Goal: Information Seeking & Learning: Understand process/instructions

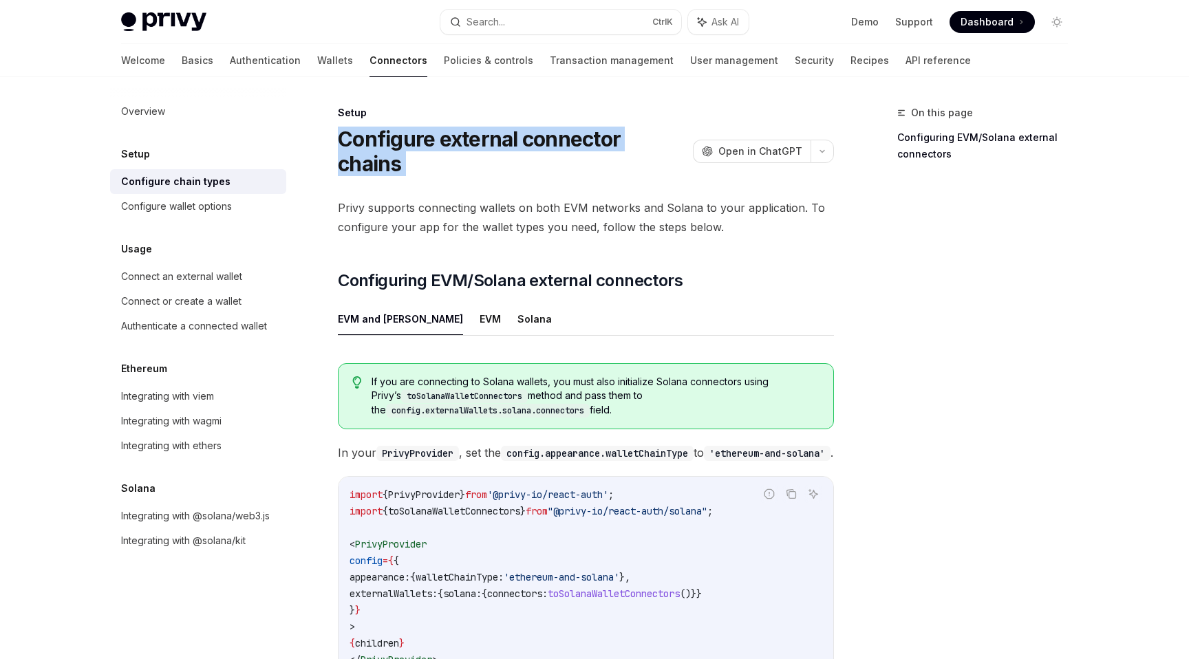
click at [606, 131] on h1 "Configure external connector chains" at bounding box center [513, 152] width 350 height 50
click at [605, 130] on h1 "Configure external connector chains" at bounding box center [513, 152] width 350 height 50
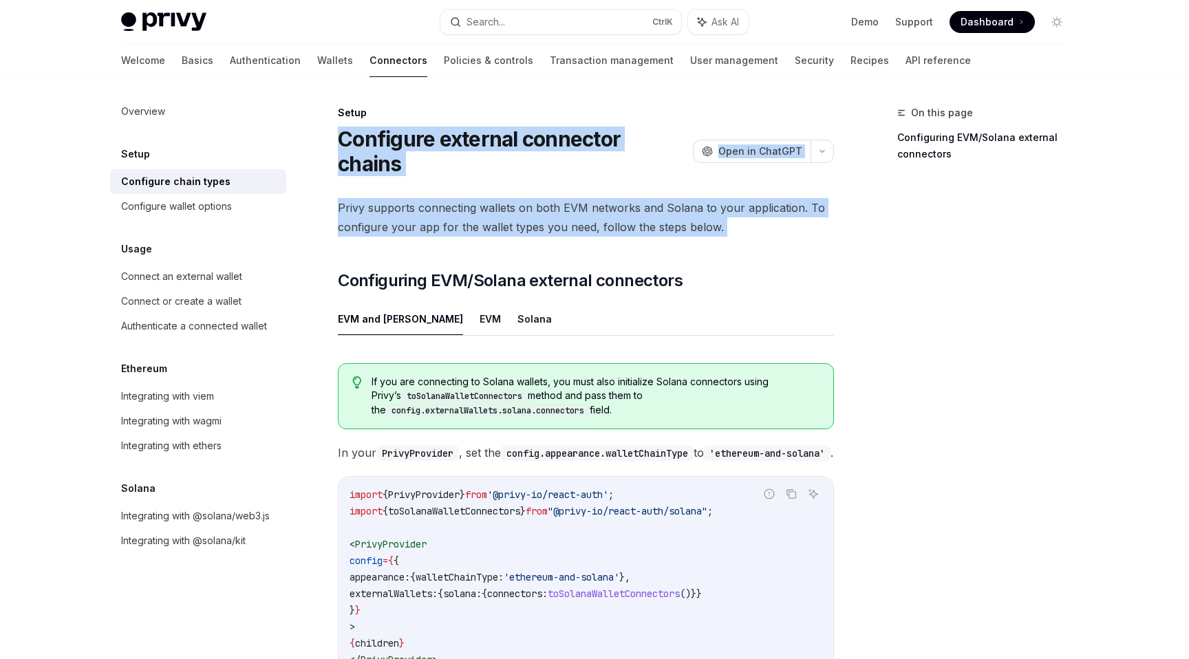
drag, startPoint x: 605, startPoint y: 130, endPoint x: 609, endPoint y: 148, distance: 18.4
click at [610, 156] on div "Setup Configure external connector chains OpenAI Open in ChatGPT OpenAI Open in…" at bounding box center [457, 505] width 760 height 800
click at [608, 147] on h1 "Configure external connector chains" at bounding box center [513, 152] width 350 height 50
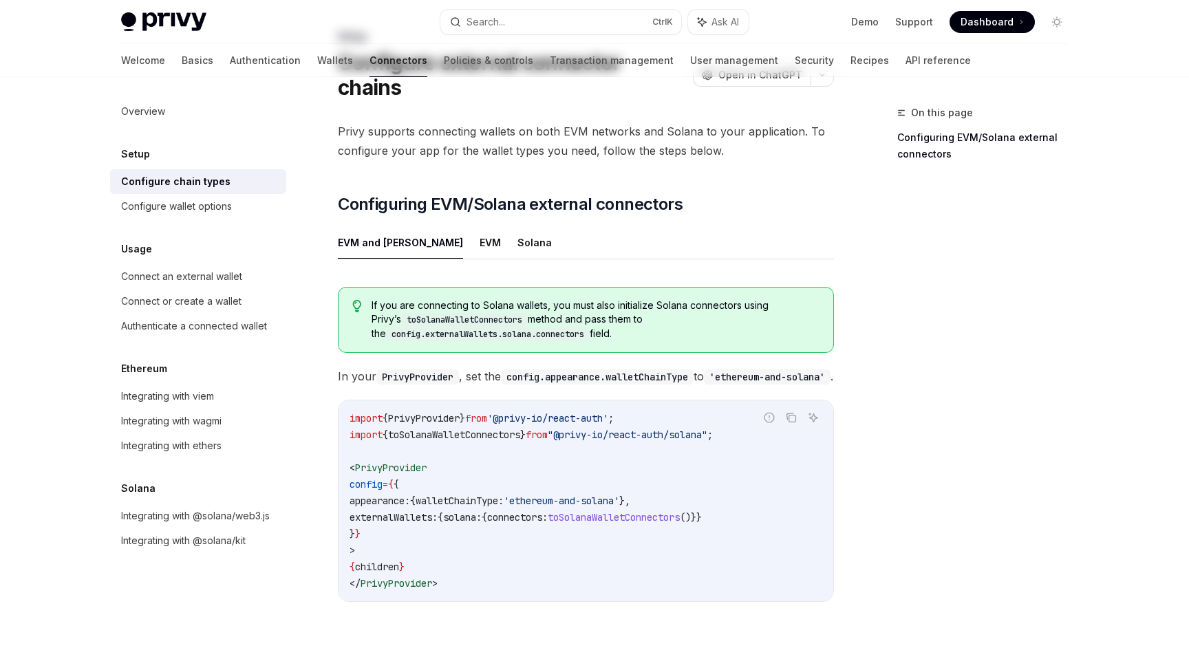
scroll to position [239, 0]
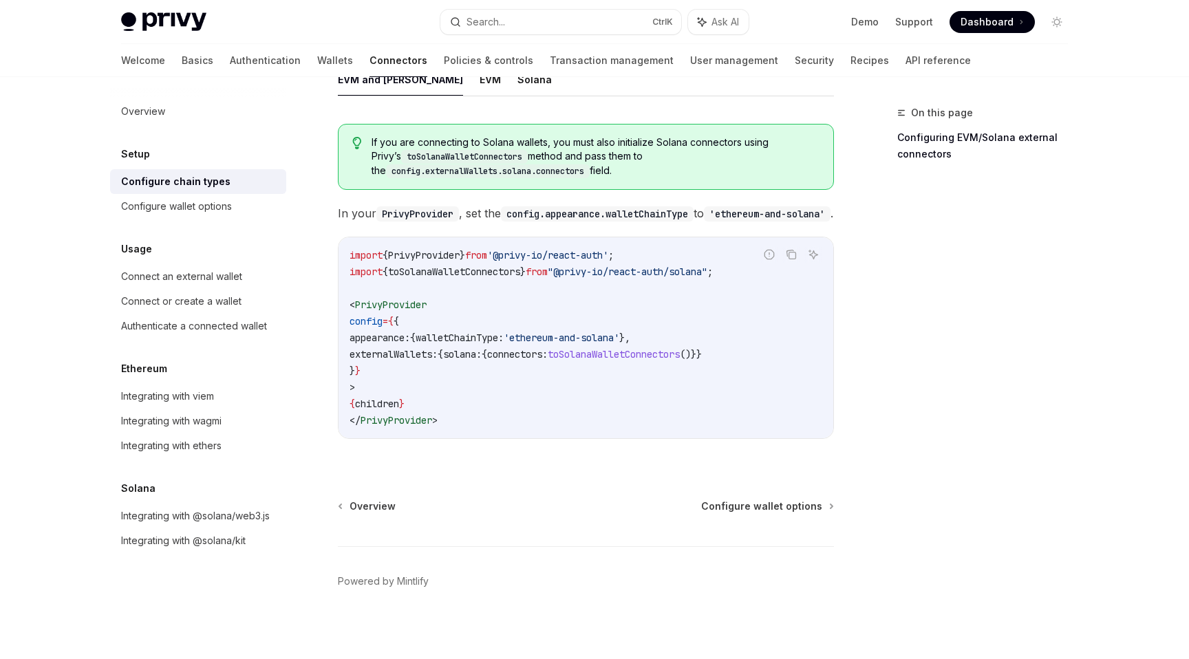
click at [220, 149] on div "Setup" at bounding box center [198, 154] width 176 height 17
click at [122, 155] on h5 "Setup" at bounding box center [135, 154] width 29 height 17
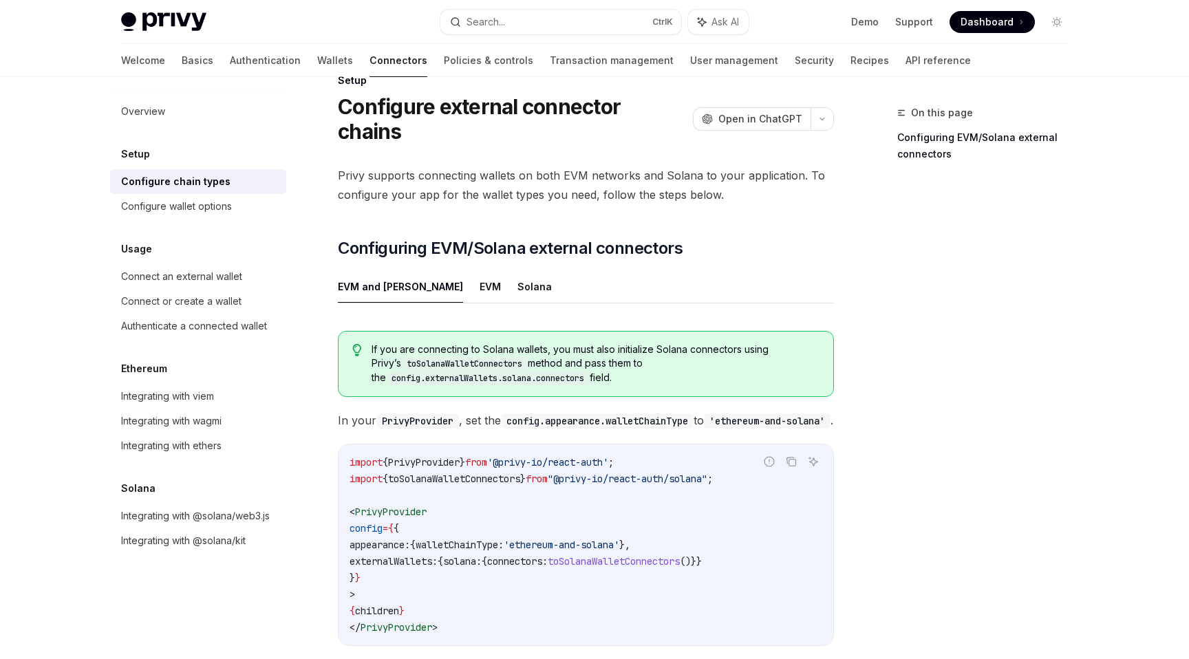
scroll to position [0, 0]
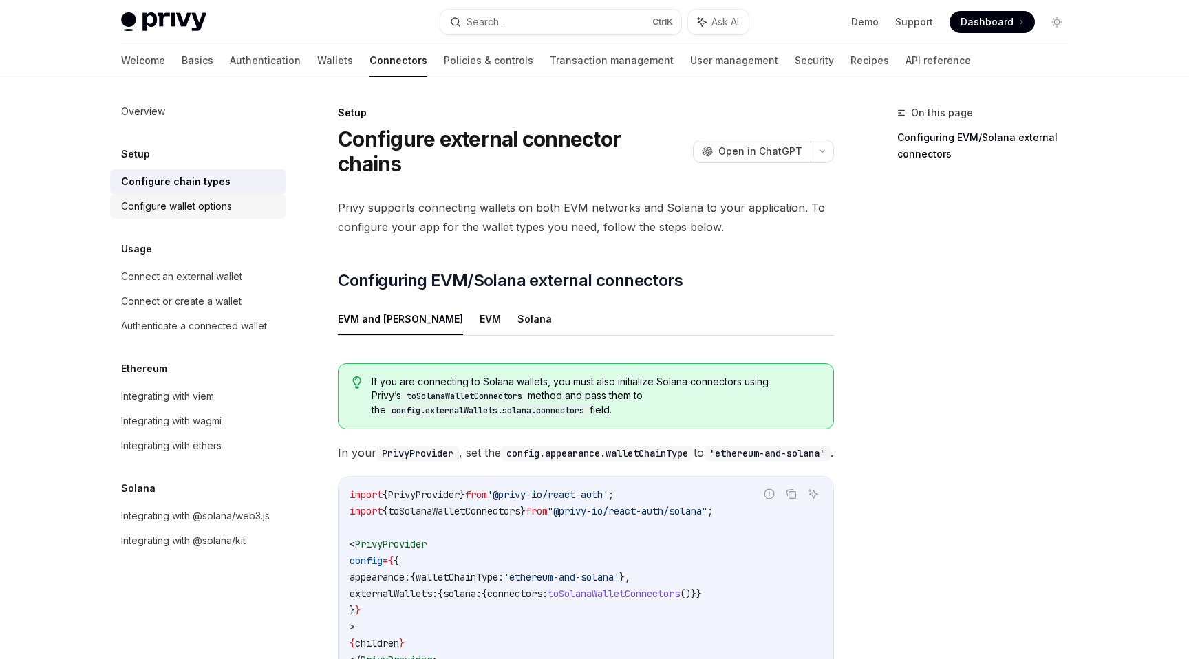
click at [270, 208] on div "Configure wallet options" at bounding box center [199, 206] width 157 height 17
type textarea "*"
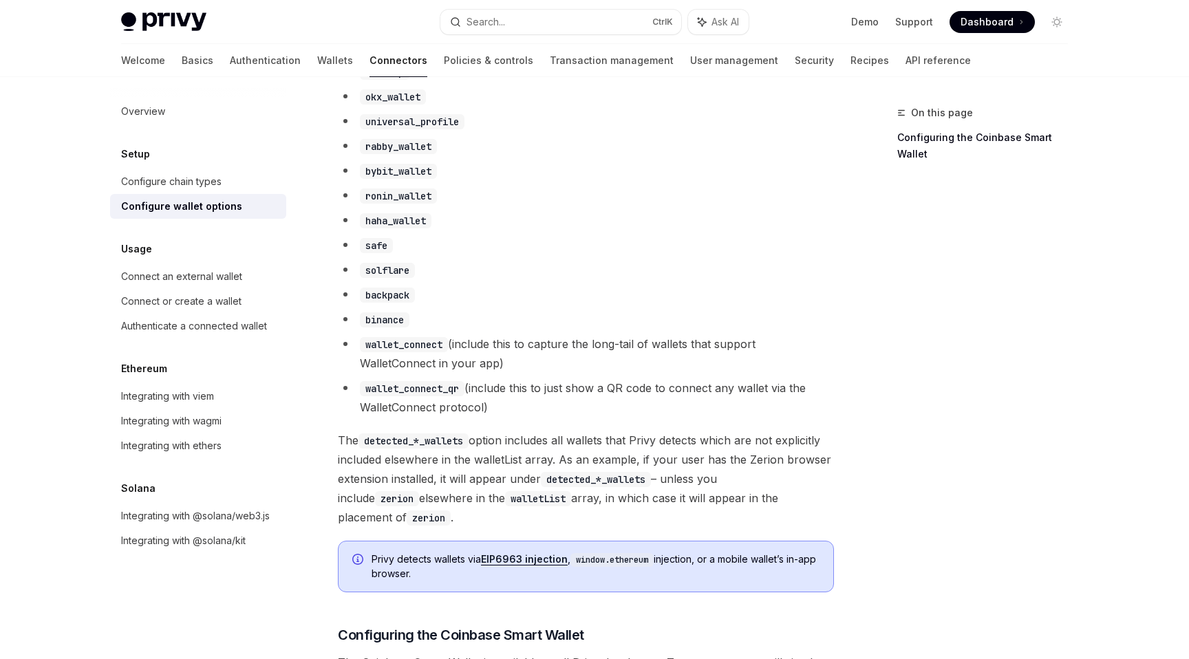
scroll to position [1170, 0]
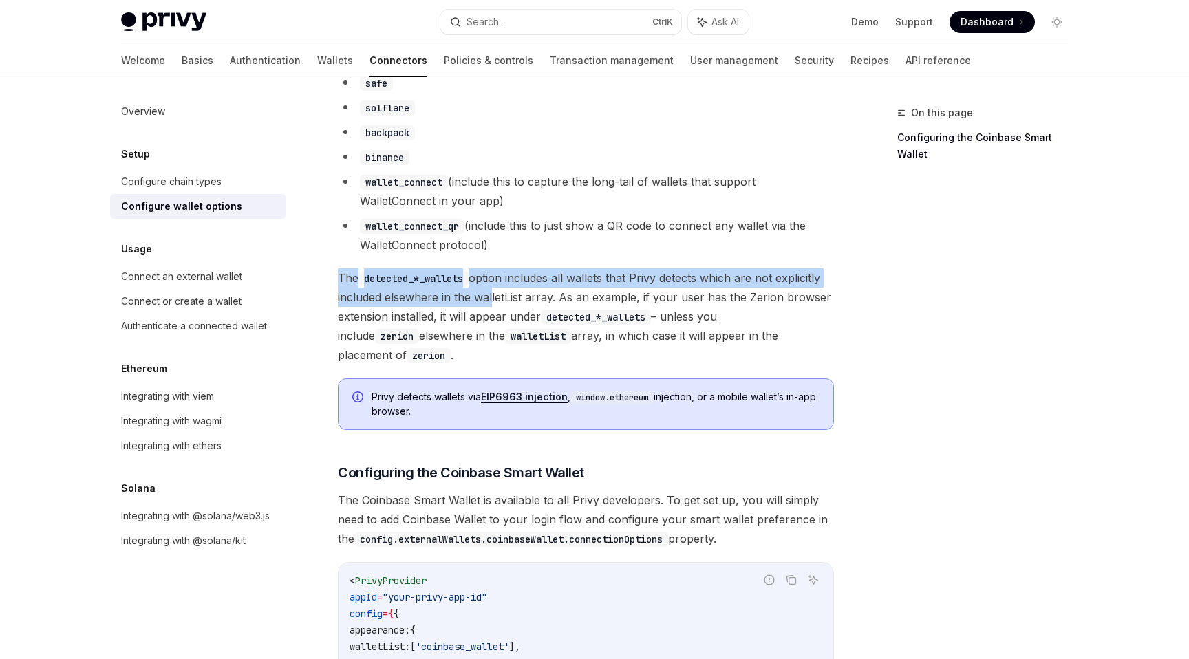
drag, startPoint x: 489, startPoint y: 300, endPoint x: 499, endPoint y: 268, distance: 33.3
click at [499, 268] on div "To customize the external wallet options for your app, pass in a WalletListEntr…" at bounding box center [586, 127] width 496 height 2247
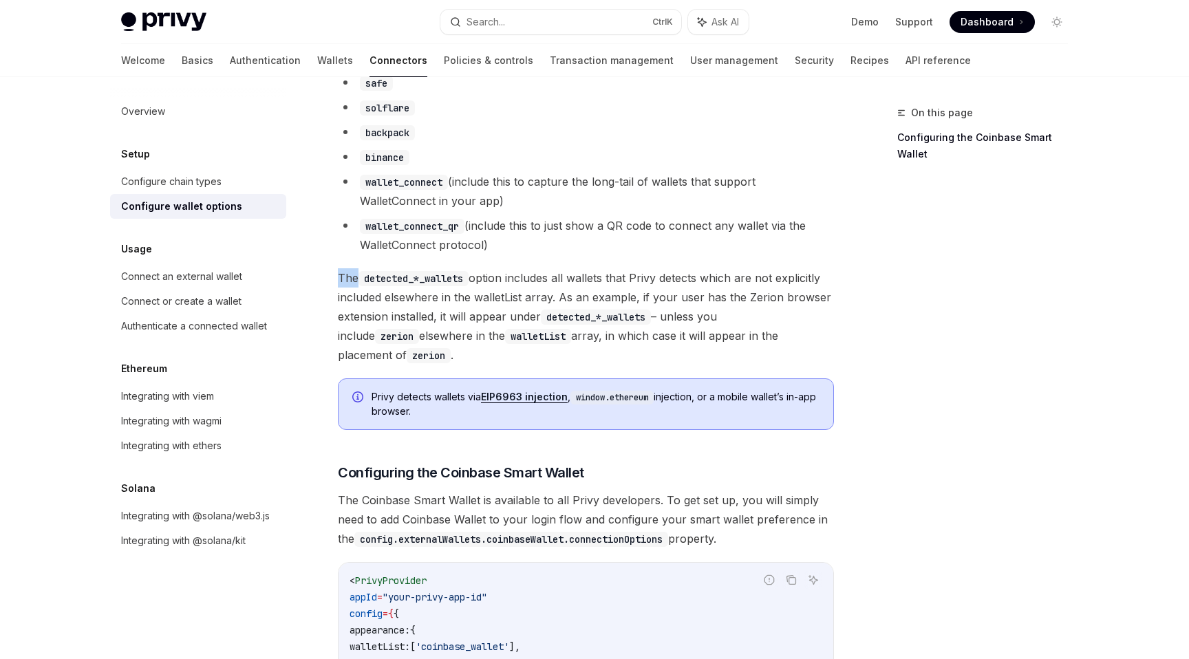
click at [499, 268] on div "To customize the external wallet options for your app, pass in a WalletListEntr…" at bounding box center [586, 127] width 496 height 2247
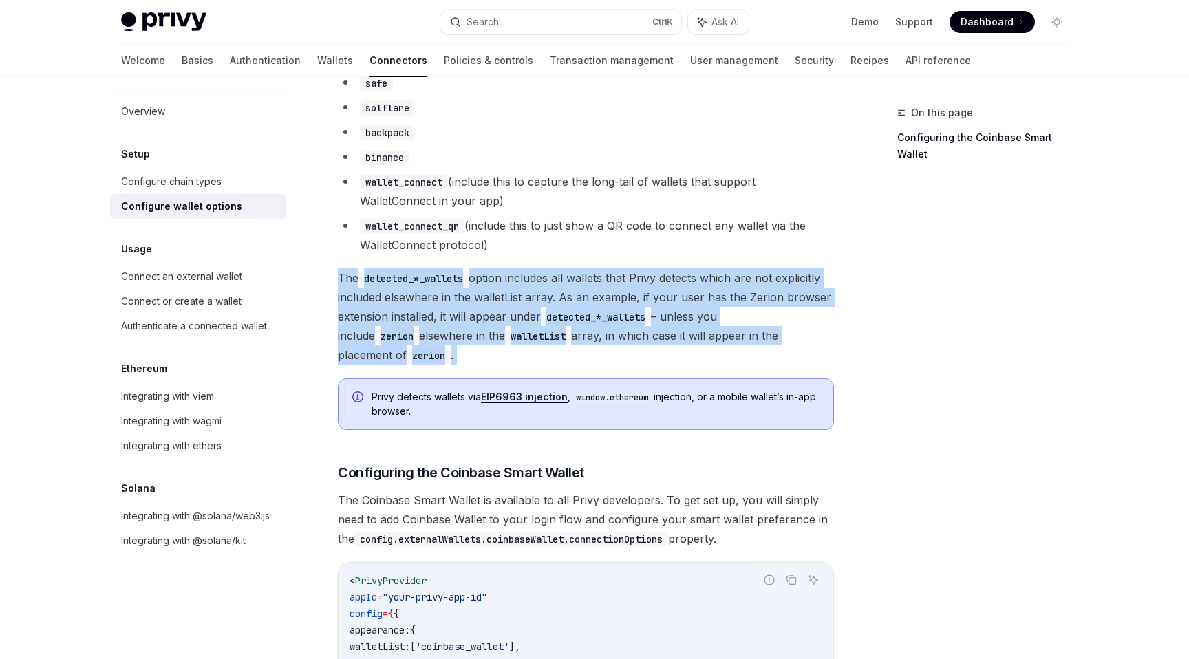
drag, startPoint x: 499, startPoint y: 268, endPoint x: 499, endPoint y: 293, distance: 24.8
click at [499, 293] on div "To customize the external wallet options for your app, pass in a WalletListEntr…" at bounding box center [586, 127] width 496 height 2247
click at [499, 293] on span "The detected_*_wallets option includes all wallets that Privy detects which are…" at bounding box center [586, 316] width 496 height 96
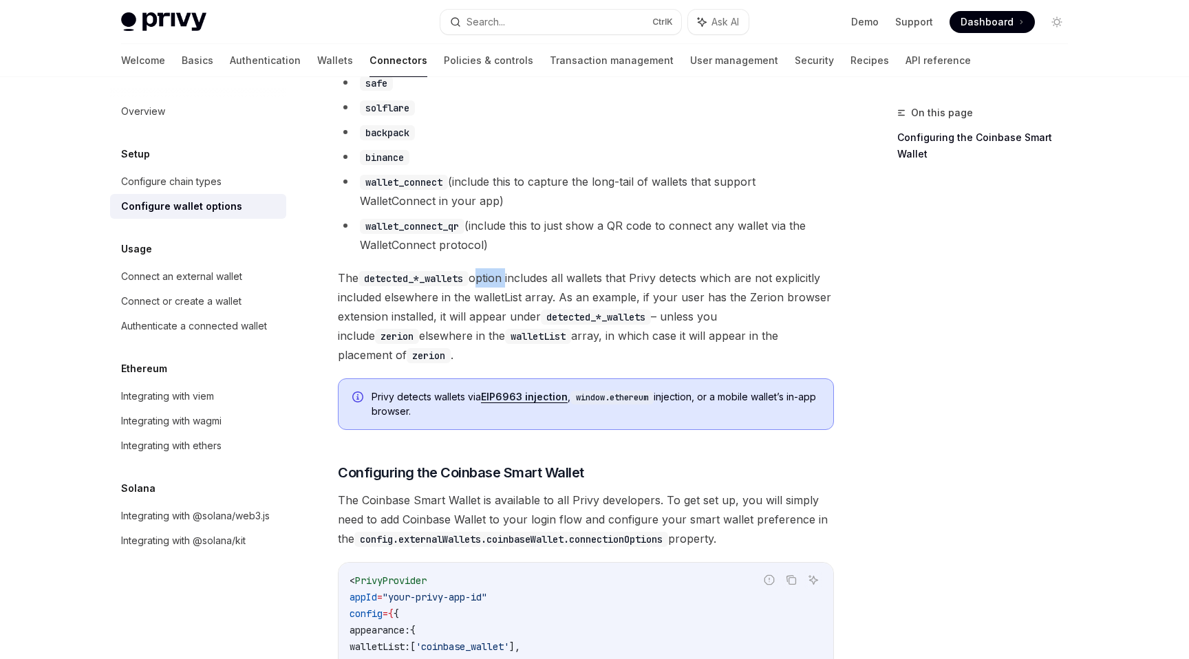
click at [499, 293] on span "The detected_*_wallets option includes all wallets that Privy detects which are…" at bounding box center [586, 316] width 496 height 96
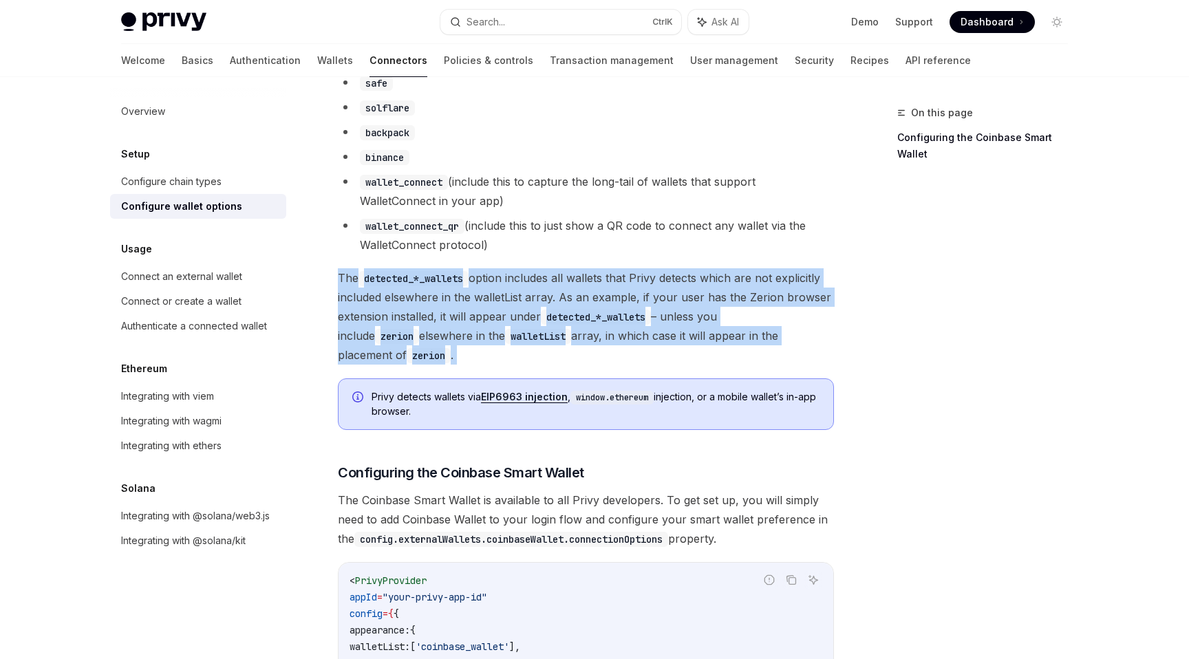
click at [499, 293] on span "The detected_*_wallets option includes all wallets that Privy detects which are…" at bounding box center [586, 316] width 496 height 96
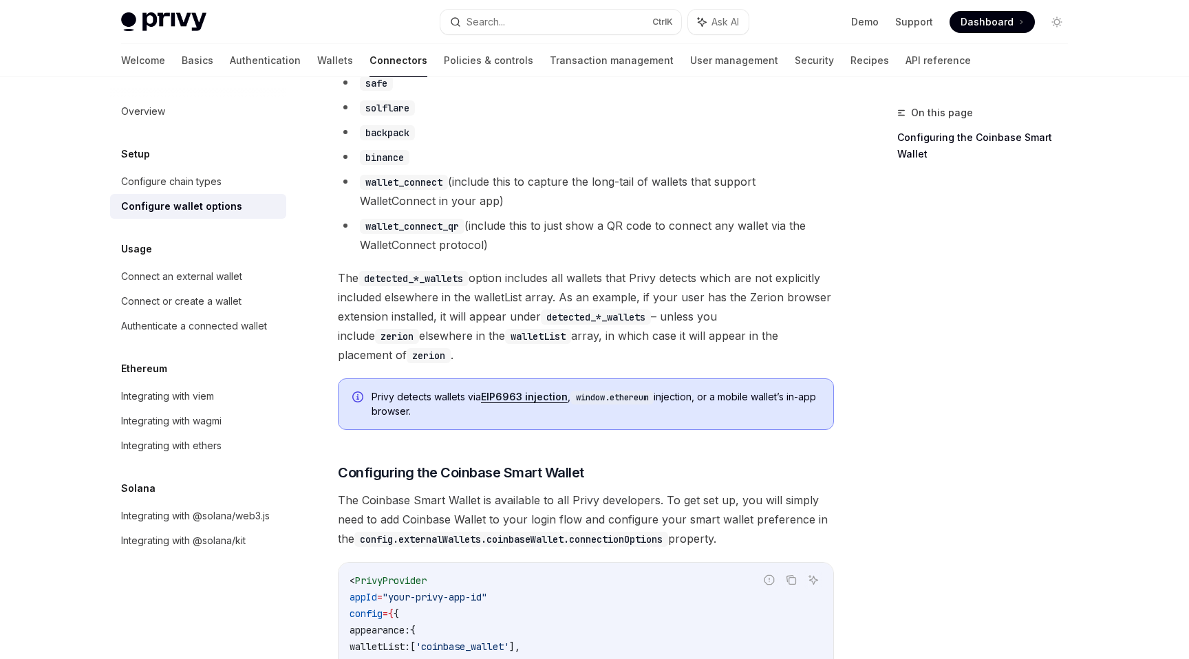
click at [493, 317] on span "The detected_*_wallets option includes all wallets that Privy detects which are…" at bounding box center [586, 316] width 496 height 96
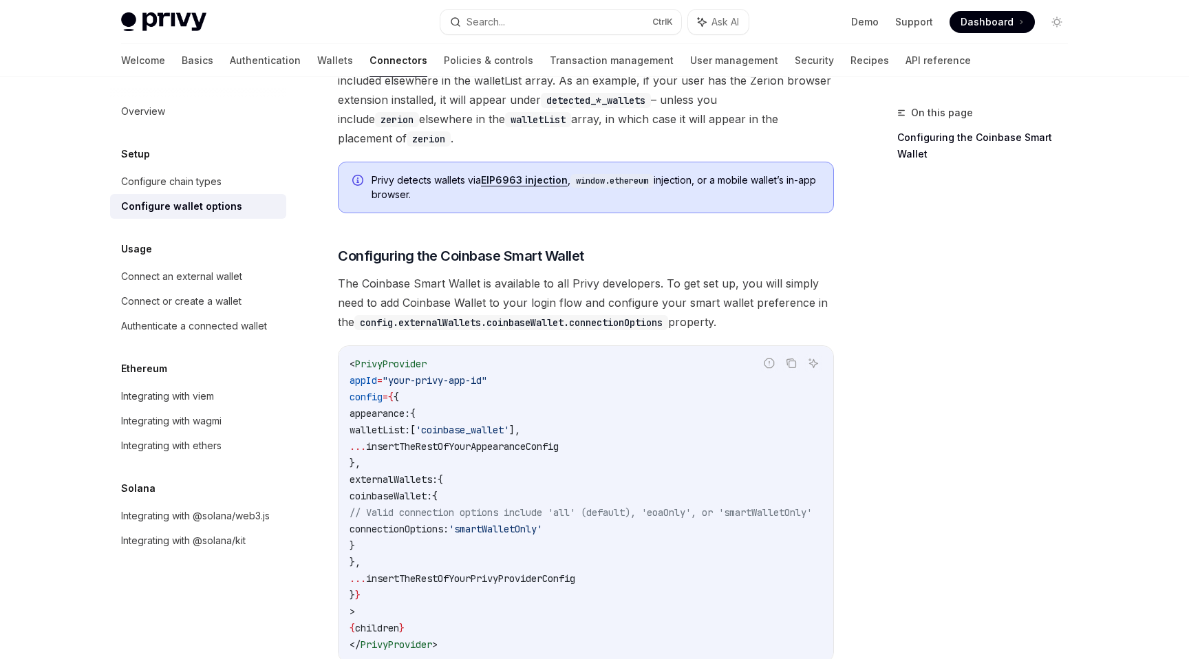
scroll to position [1432, 0]
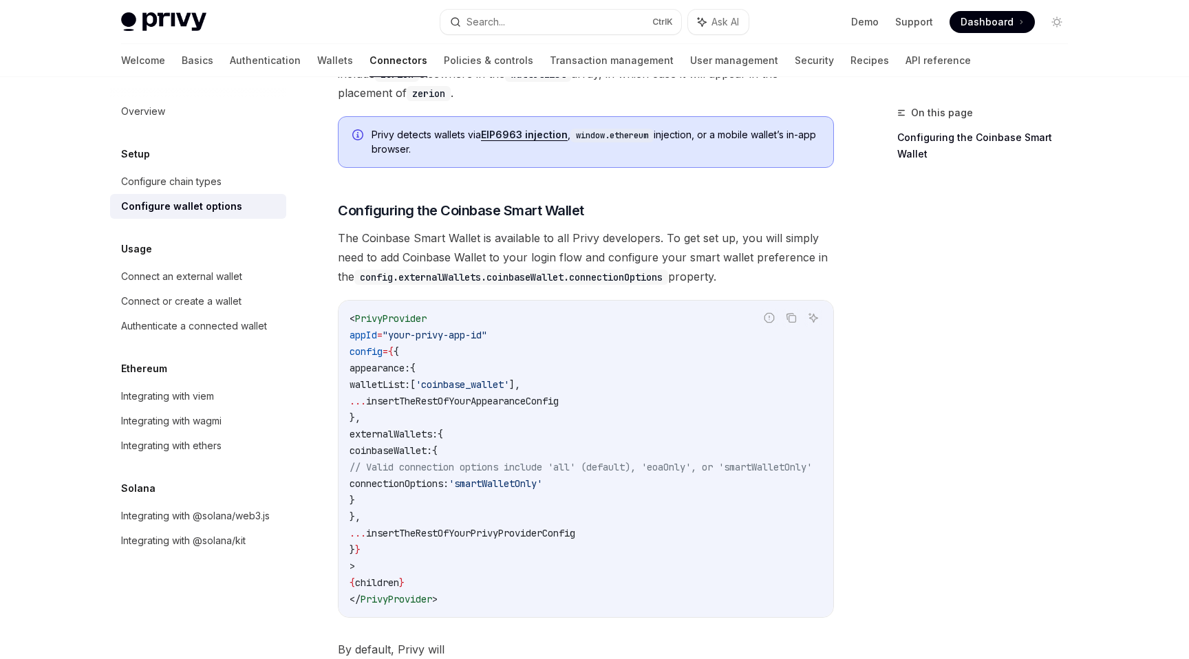
drag, startPoint x: 493, startPoint y: 317, endPoint x: 491, endPoint y: 482, distance: 165.2
click at [493, 481] on code "< PrivyProvider appId = "your-privy-app-id" config = { { appearance: { walletLi…" at bounding box center [597, 458] width 495 height 297
click at [491, 482] on code "< PrivyProvider appId = "your-privy-app-id" config = { { appearance: { walletLi…" at bounding box center [597, 458] width 495 height 297
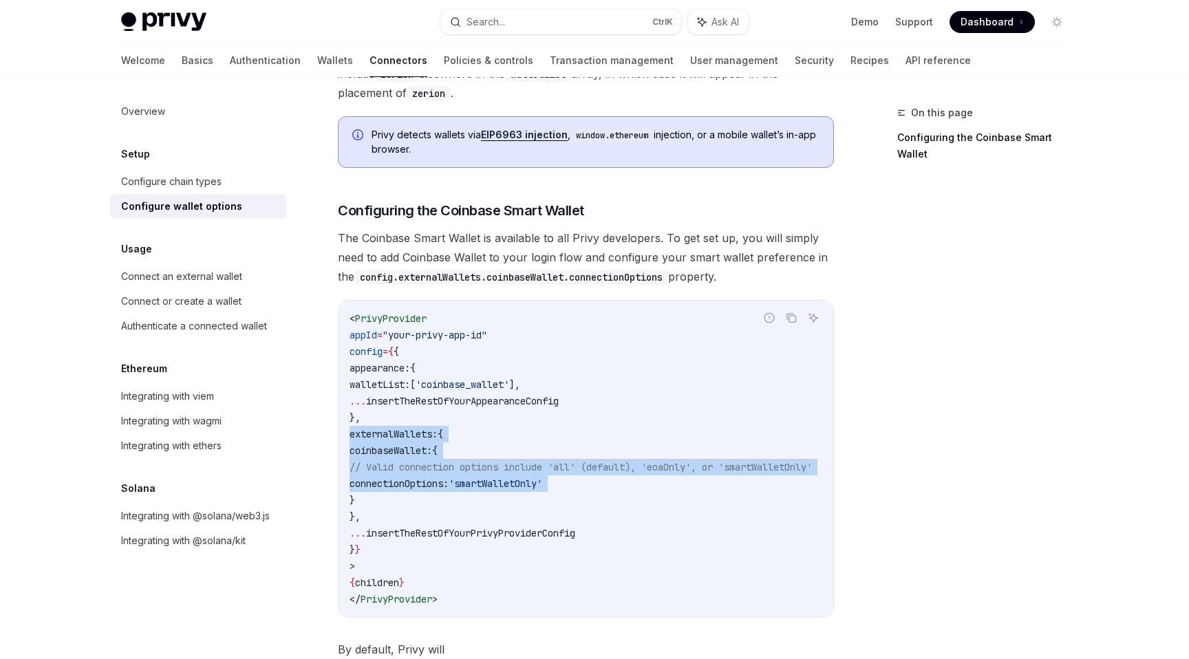
drag, startPoint x: 491, startPoint y: 482, endPoint x: 491, endPoint y: 425, distance: 56.4
click at [491, 425] on code "< PrivyProvider appId = "your-privy-app-id" config = { { appearance: { walletLi…" at bounding box center [597, 458] width 495 height 297
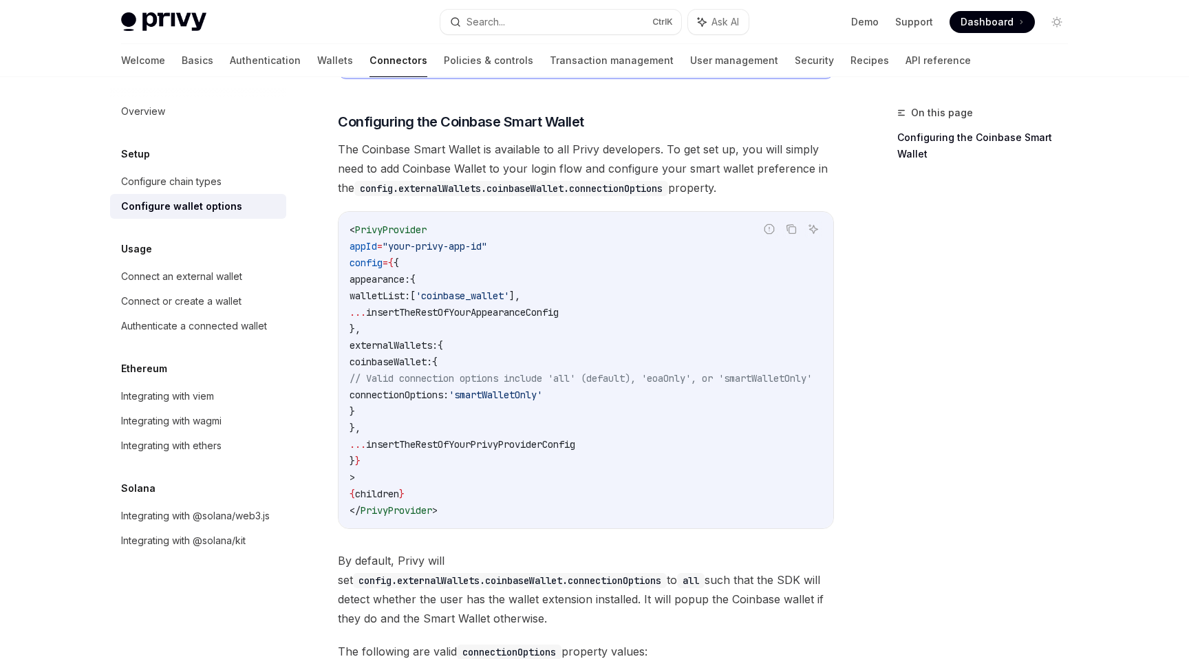
scroll to position [1449, 0]
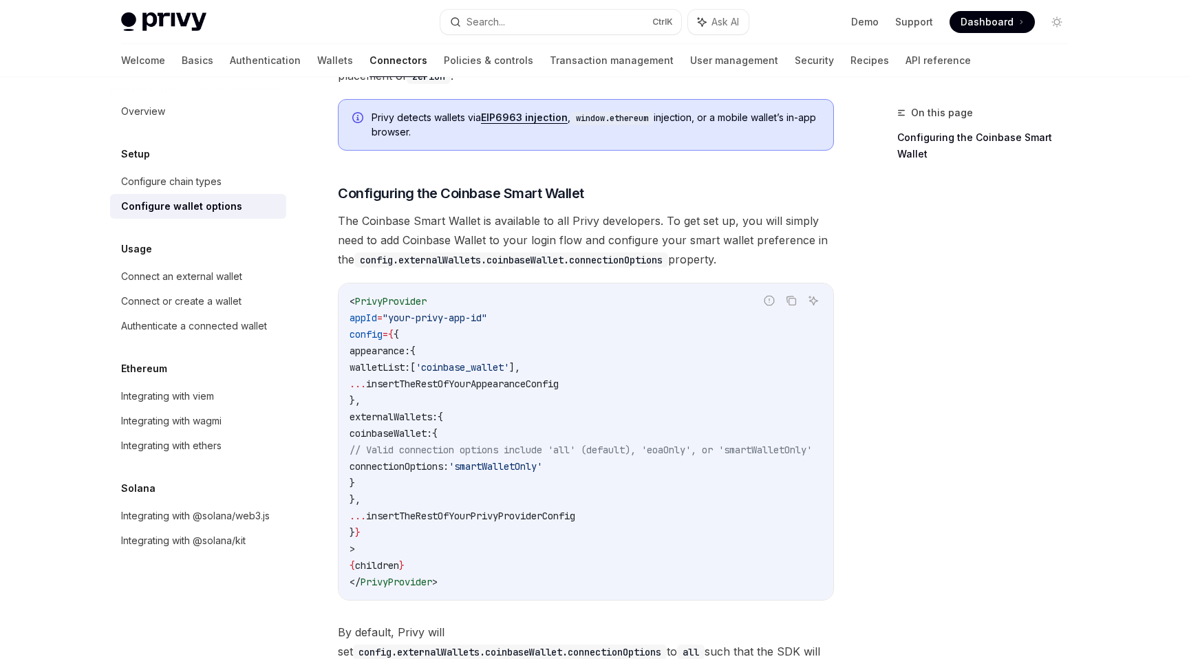
drag, startPoint x: 778, startPoint y: 254, endPoint x: 708, endPoint y: 364, distance: 130.2
click at [707, 364] on code "< PrivyProvider appId = "your-privy-app-id" config = { { appearance: { walletLi…" at bounding box center [597, 441] width 495 height 297
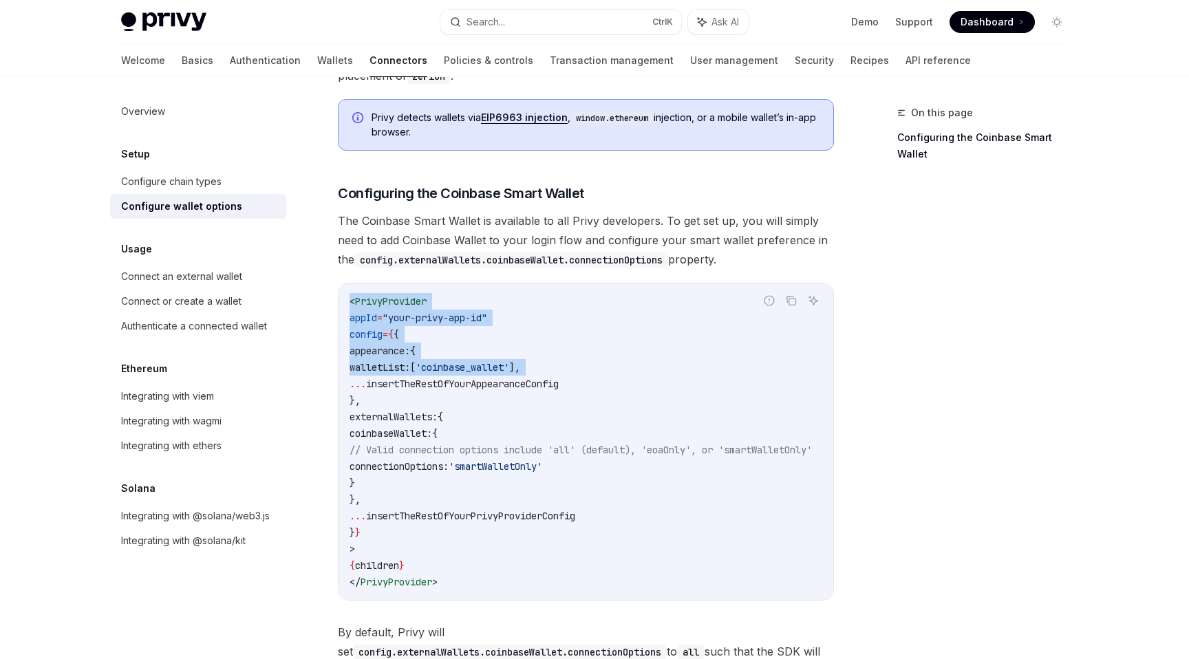
drag, startPoint x: 707, startPoint y: 364, endPoint x: 705, endPoint y: 278, distance: 86.0
click at [705, 283] on div "< PrivyProvider appId = "your-privy-app-id" config = { { appearance: { walletLi…" at bounding box center [586, 441] width 495 height 317
drag, startPoint x: 705, startPoint y: 278, endPoint x: 692, endPoint y: 389, distance: 111.6
click at [692, 389] on div "< PrivyProvider appId = "your-privy-app-id" config = { { appearance: { walletLi…" at bounding box center [586, 441] width 495 height 317
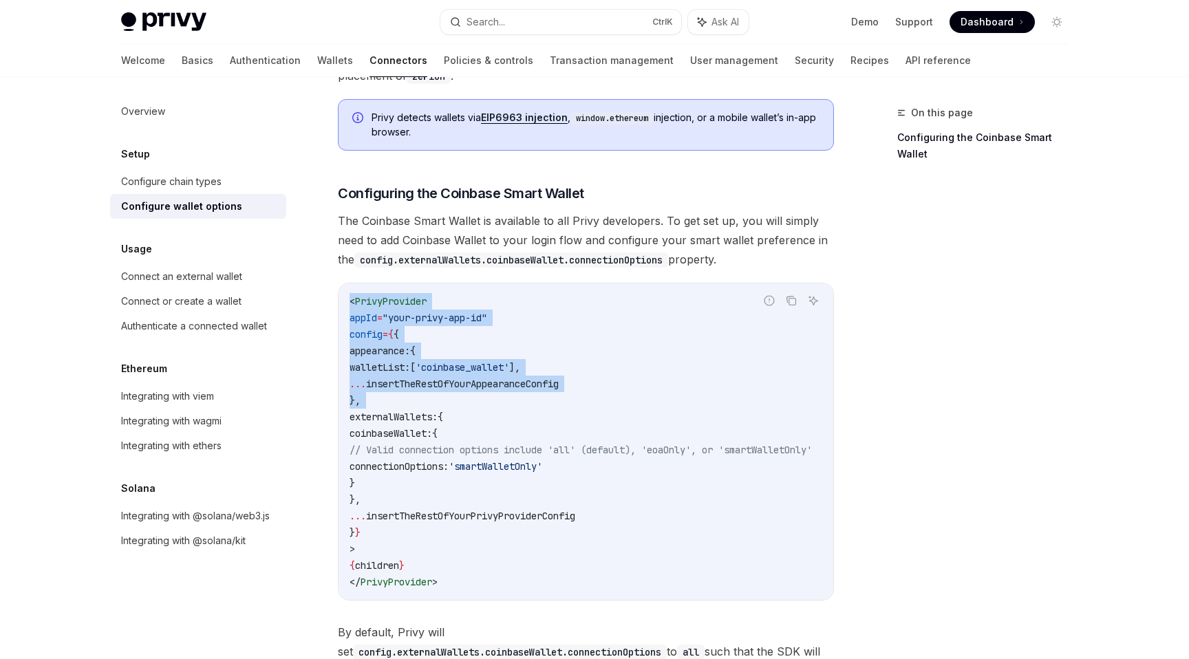
click at [692, 389] on code "< PrivyProvider appId = "your-privy-app-id" config = { { appearance: { walletLi…" at bounding box center [597, 441] width 495 height 297
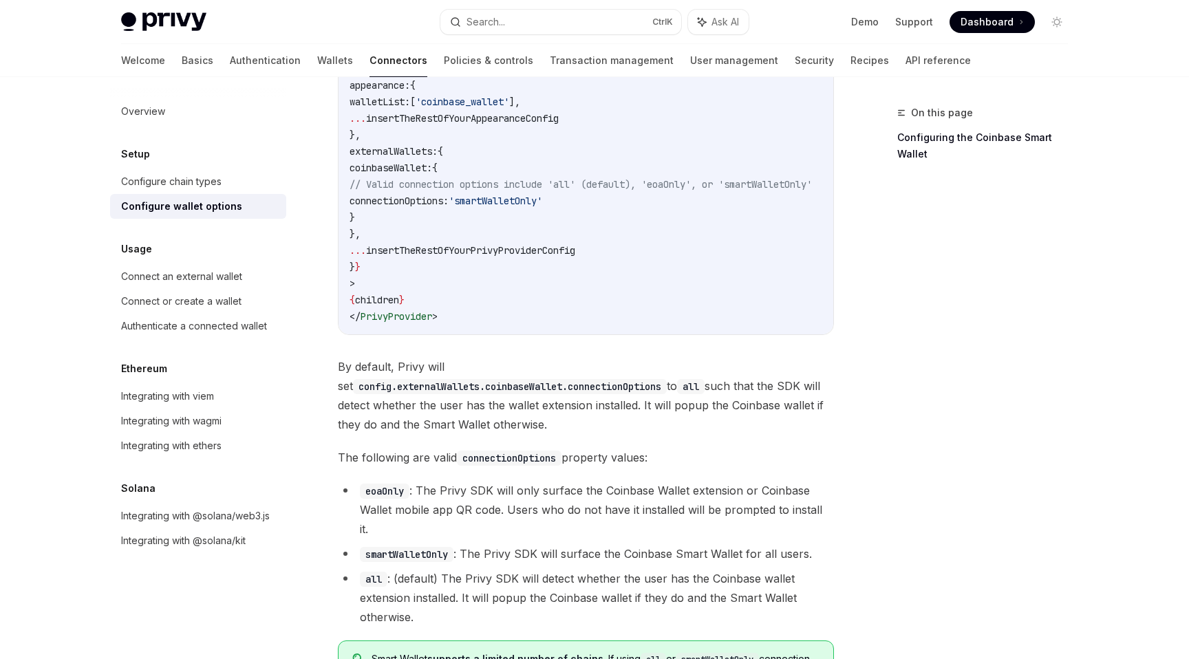
scroll to position [1779, 0]
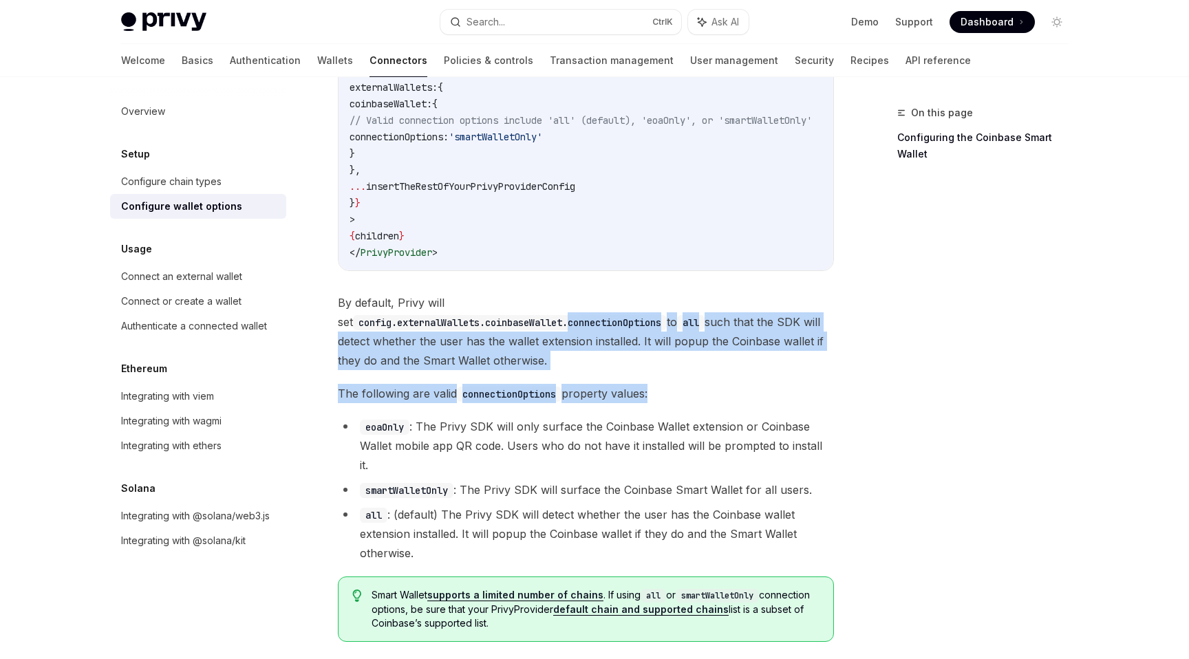
drag, startPoint x: 689, startPoint y: 390, endPoint x: 690, endPoint y: 306, distance: 84.0
click at [667, 315] on code "config.externalWallets.coinbaseWallet.connectionOptions" at bounding box center [510, 322] width 314 height 15
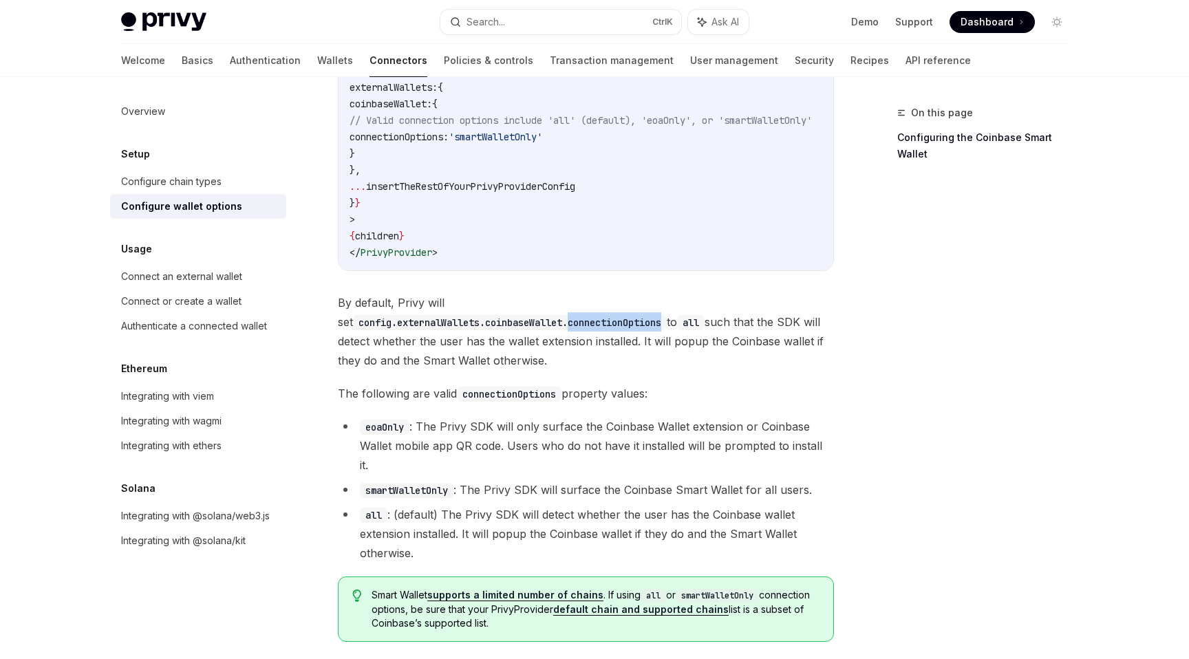
click at [667, 315] on code "config.externalWallets.coinbaseWallet.connectionOptions" at bounding box center [510, 322] width 314 height 15
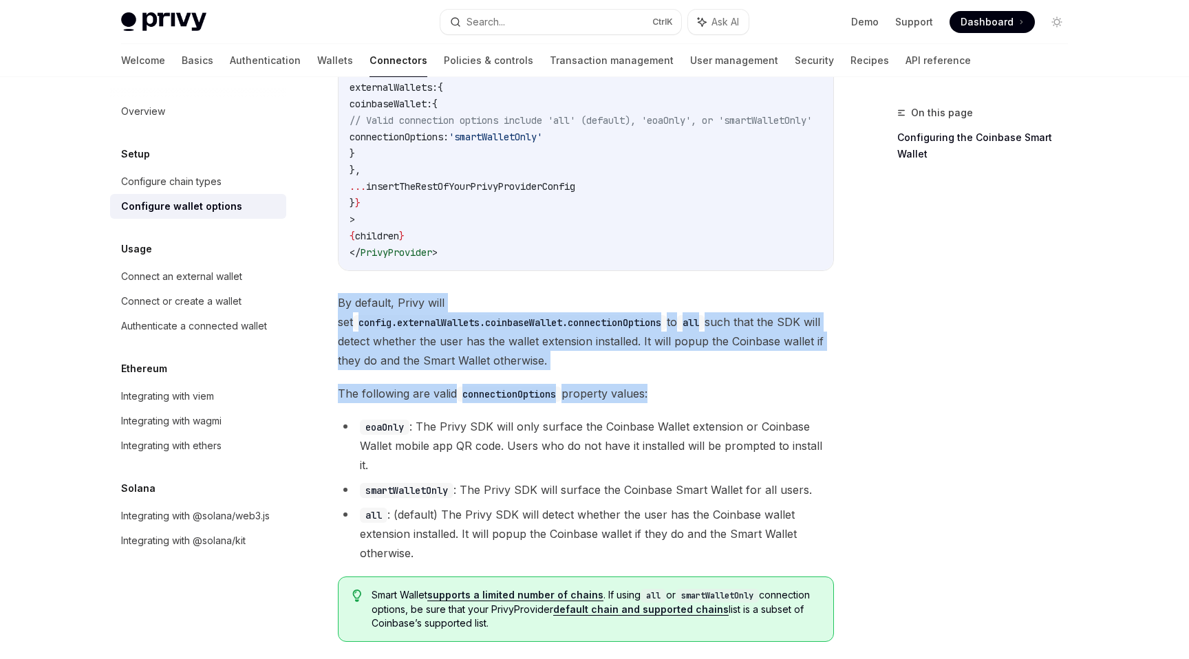
drag, startPoint x: 690, startPoint y: 306, endPoint x: 690, endPoint y: 367, distance: 61.2
click at [690, 384] on span "The following are valid connectionOptions property values:" at bounding box center [586, 393] width 496 height 19
drag, startPoint x: 690, startPoint y: 367, endPoint x: 702, endPoint y: 387, distance: 22.5
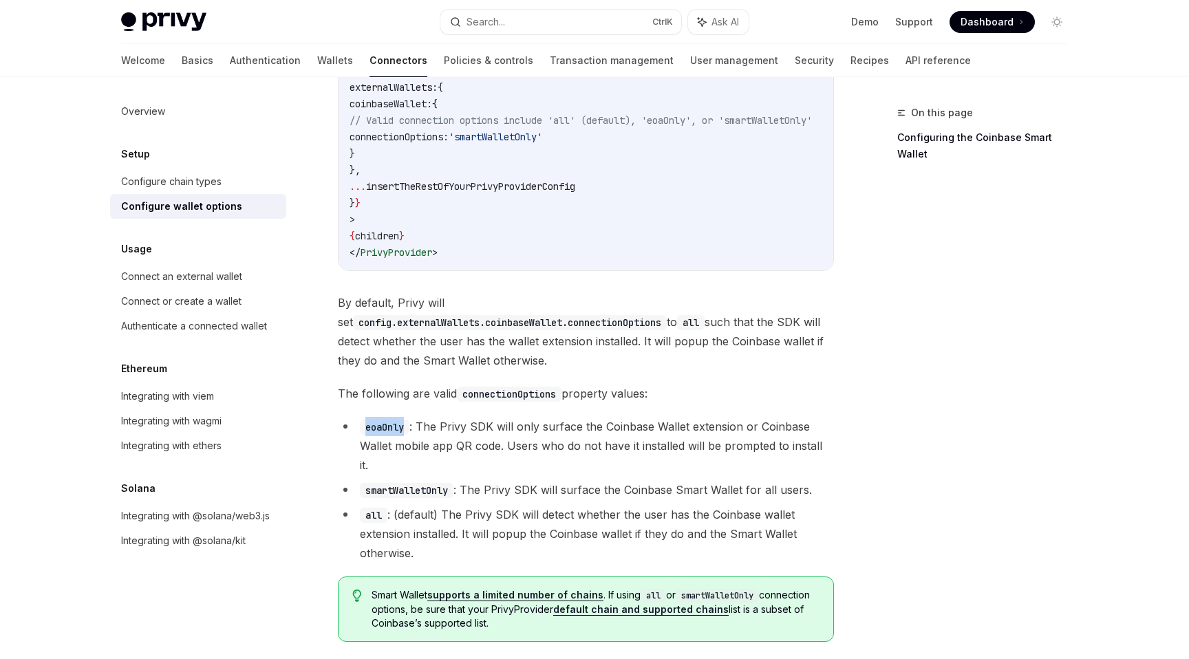
drag, startPoint x: 702, startPoint y: 387, endPoint x: 725, endPoint y: 387, distance: 23.4
